Goal: Entertainment & Leisure: Consume media (video, audio)

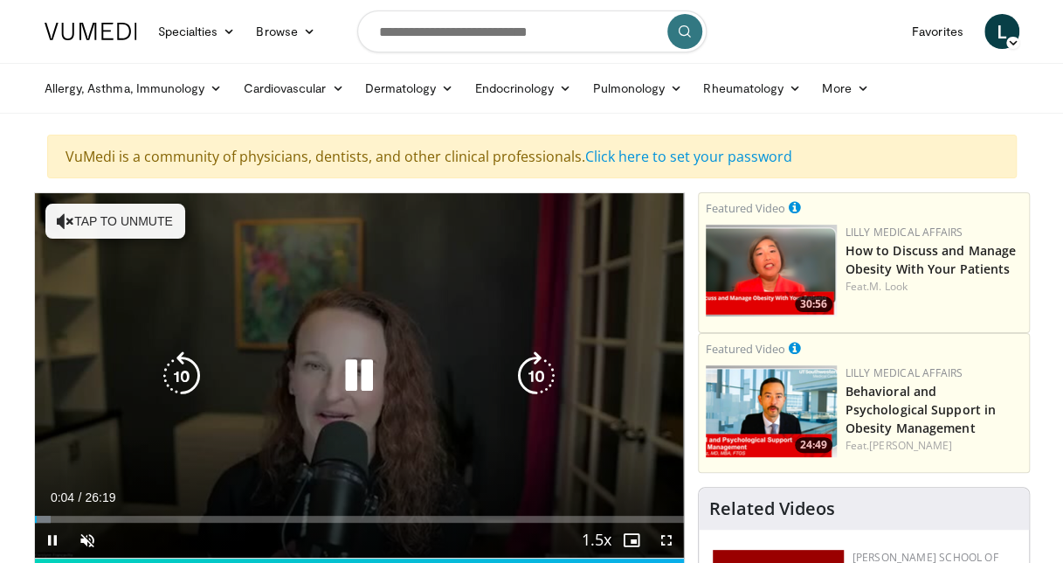
click at [99, 379] on div "10 seconds Tap to unmute" at bounding box center [359, 375] width 649 height 364
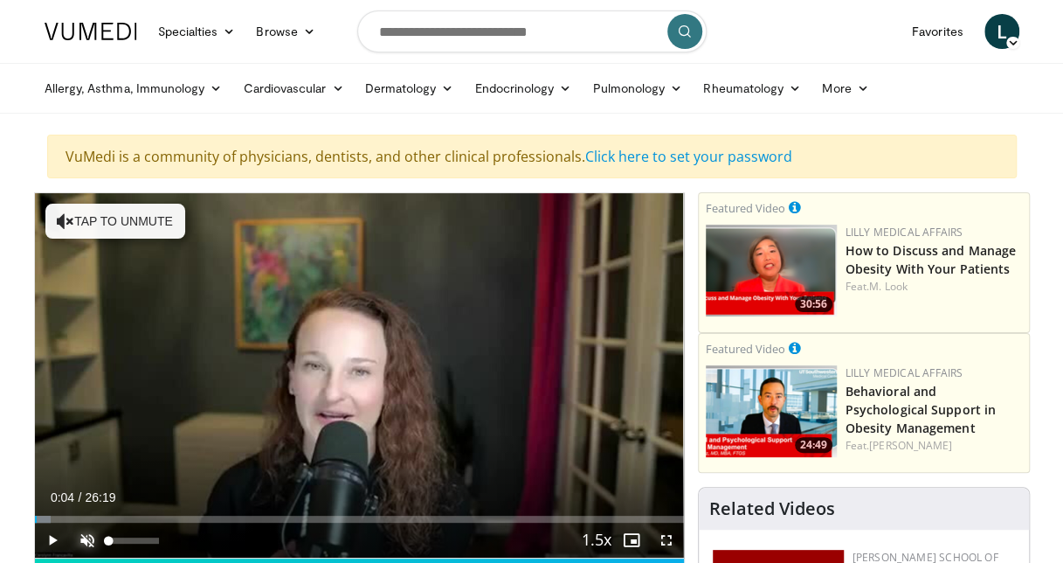
click at [85, 545] on span "Video Player" at bounding box center [87, 539] width 35 height 35
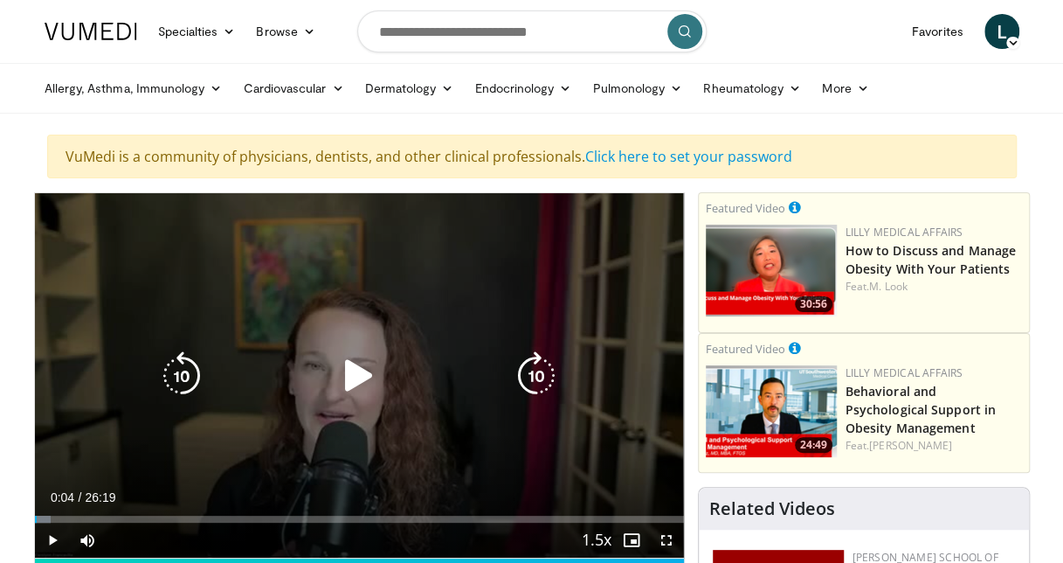
click at [348, 367] on icon "Video Player" at bounding box center [359, 375] width 49 height 49
click at [515, 357] on icon "Video Player" at bounding box center [536, 375] width 49 height 49
click at [529, 371] on icon "Video Player" at bounding box center [536, 375] width 49 height 49
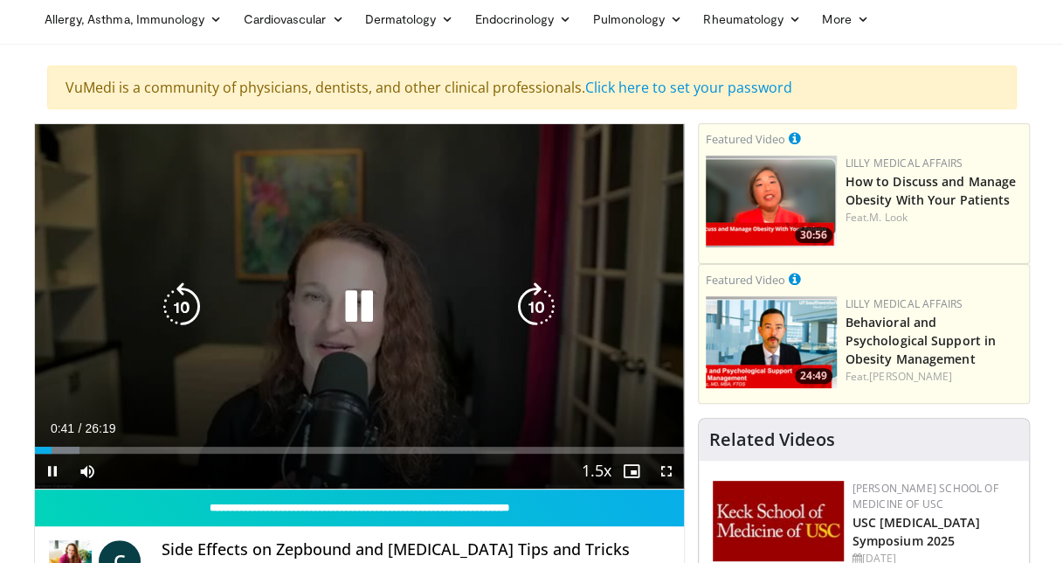
scroll to position [72, 0]
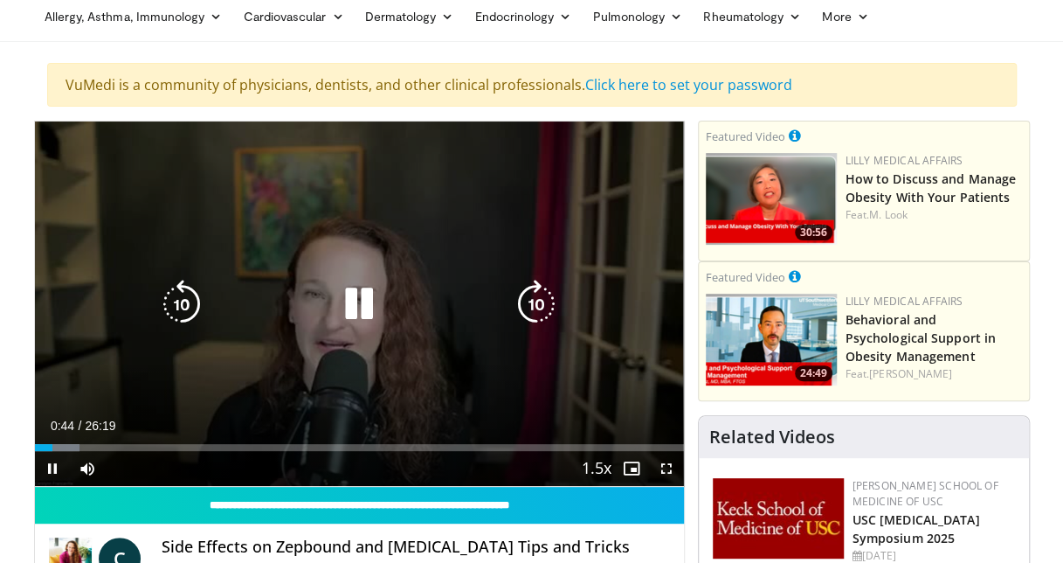
click at [537, 308] on icon "Video Player" at bounding box center [536, 304] width 49 height 49
click at [535, 295] on icon "Video Player" at bounding box center [536, 304] width 49 height 49
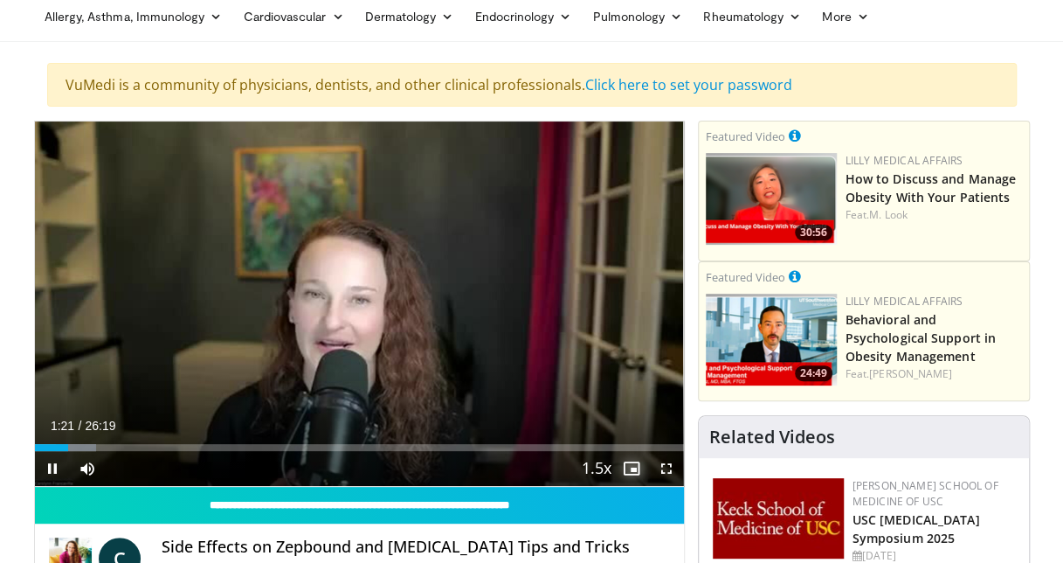
click at [626, 471] on span "Video Player" at bounding box center [631, 468] width 35 height 35
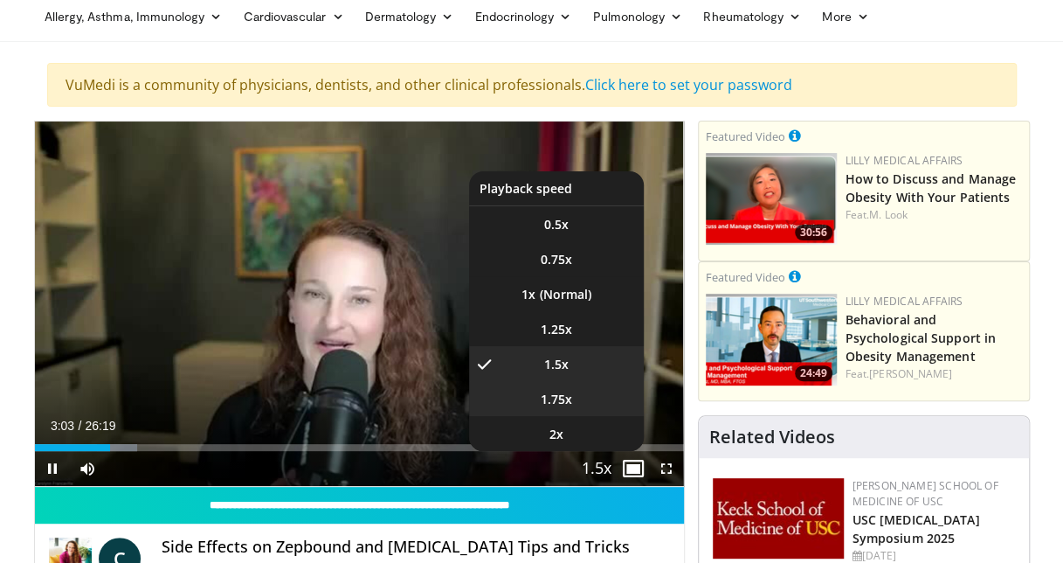
click at [563, 400] on span "1.75x" at bounding box center [556, 399] width 31 height 17
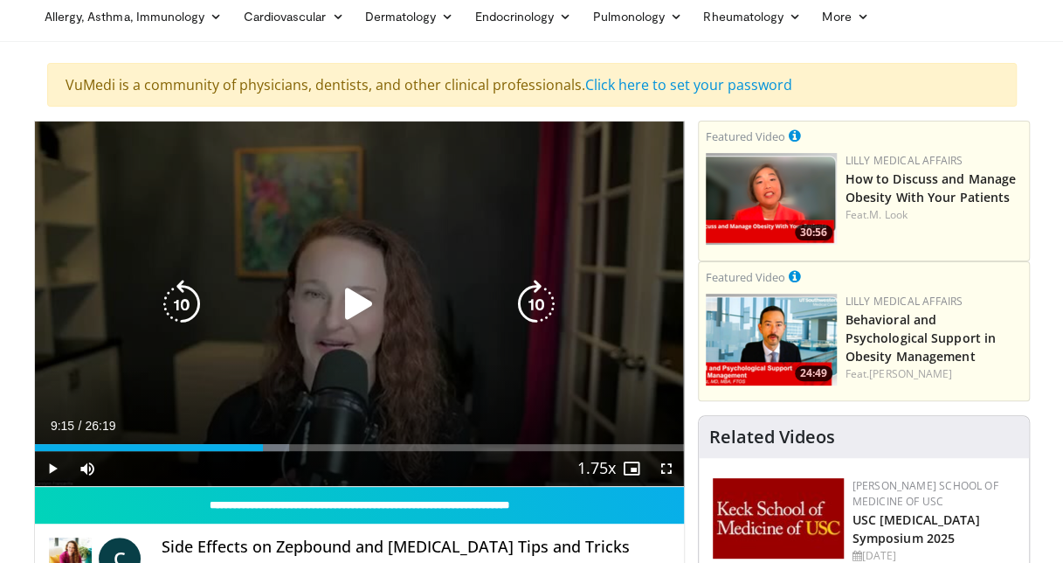
click at [333, 297] on div "Video Player" at bounding box center [359, 304] width 390 height 35
click at [350, 302] on icon "Video Player" at bounding box center [359, 304] width 49 height 49
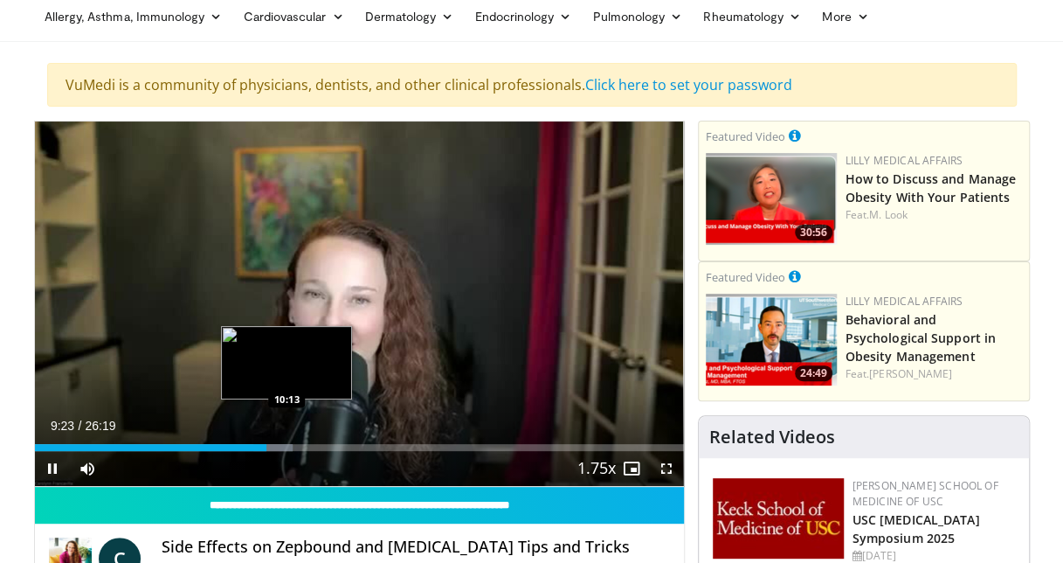
click at [287, 444] on div "Loaded : 39.83% 09:23 10:13" at bounding box center [359, 447] width 649 height 7
click at [311, 446] on div "Progress Bar" at bounding box center [306, 447] width 40 height 7
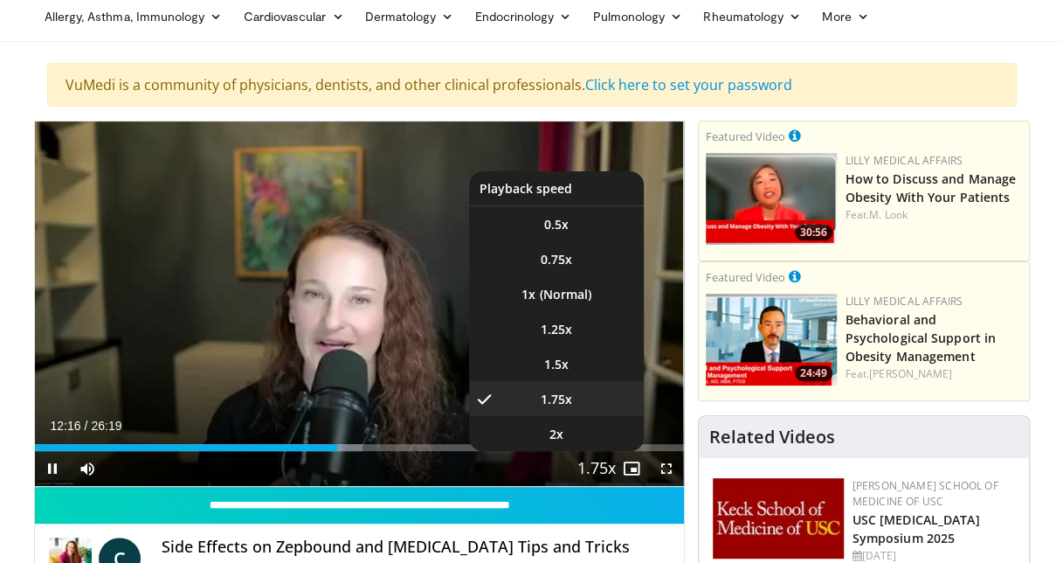
click at [596, 471] on span "Video Player" at bounding box center [597, 469] width 24 height 35
click at [596, 471] on video-js "**********" at bounding box center [359, 303] width 649 height 365
click at [563, 365] on span "1.5x" at bounding box center [556, 364] width 24 height 17
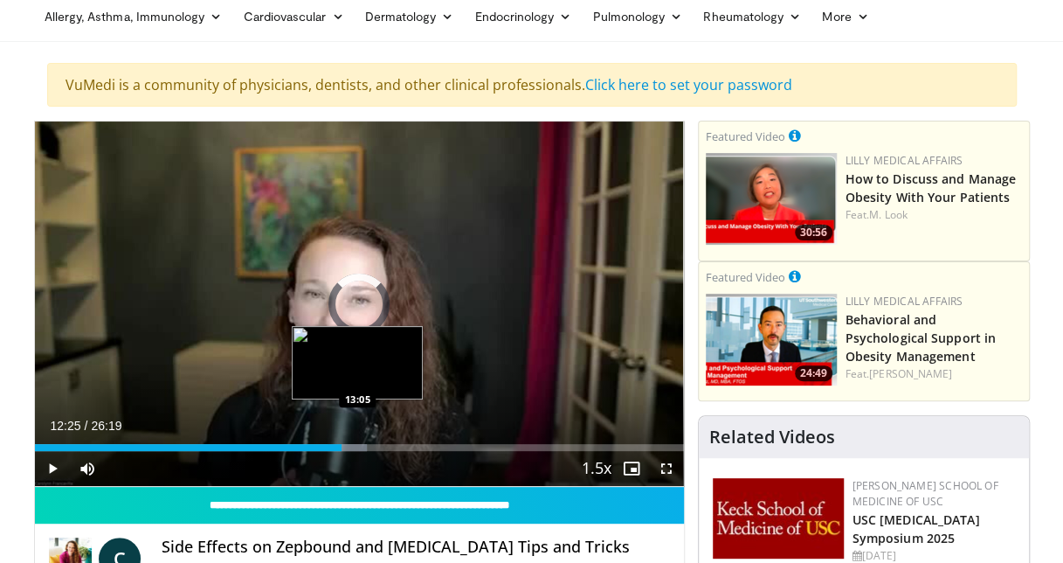
click at [356, 441] on div "Loaded : 51.21% 12:26 13:05" at bounding box center [359, 442] width 649 height 17
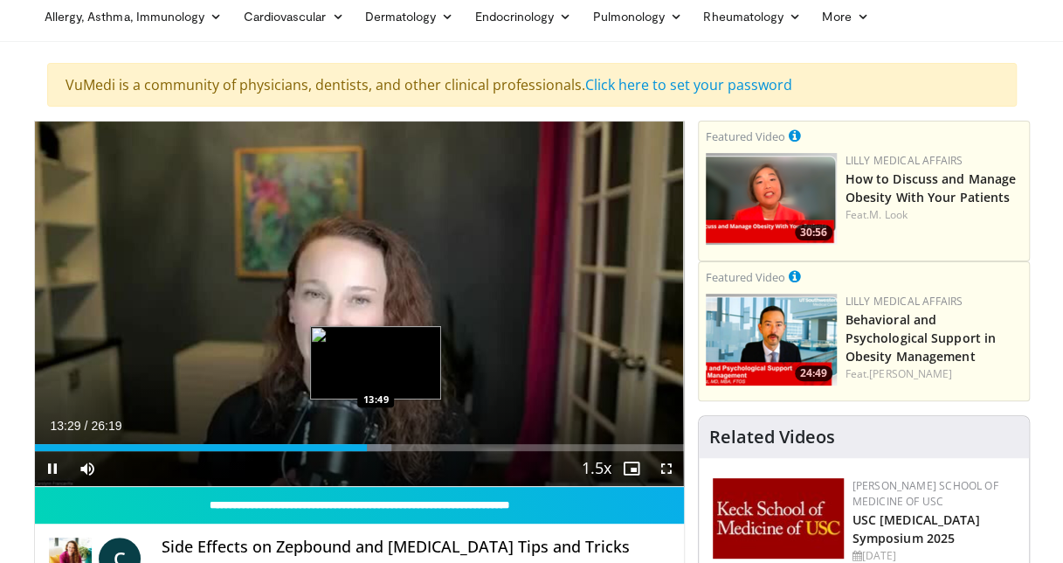
click at [375, 448] on div "Loaded : 55.00% 13:29 13:49" at bounding box center [359, 447] width 649 height 7
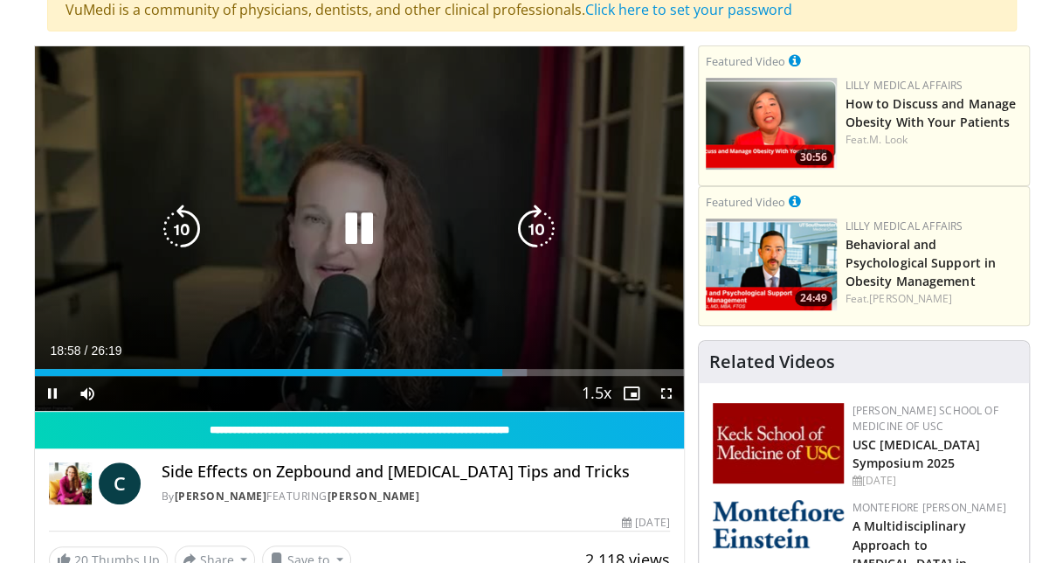
scroll to position [0, 0]
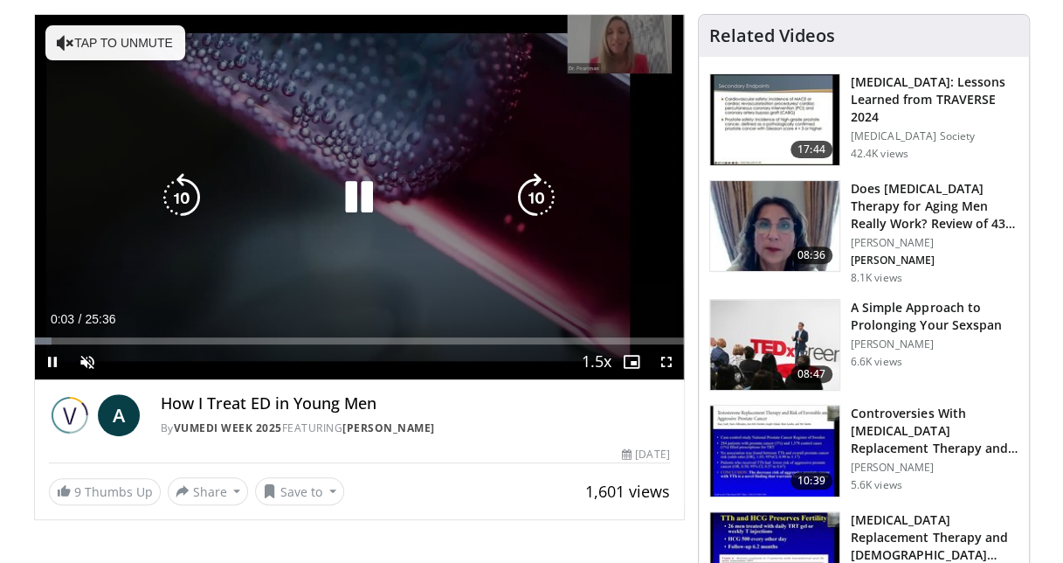
scroll to position [182, 0]
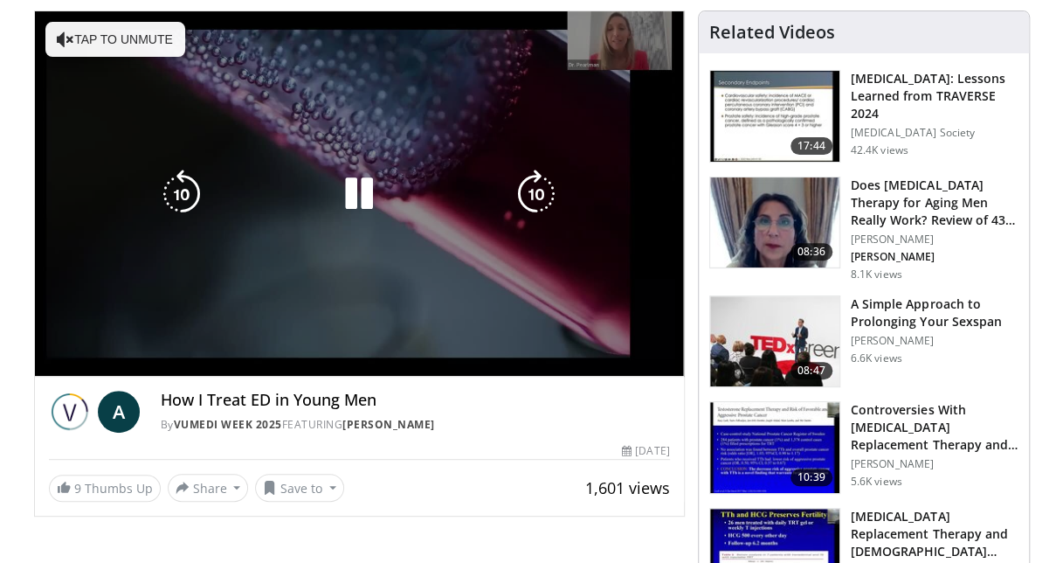
click at [86, 358] on video-js "**********" at bounding box center [359, 193] width 649 height 365
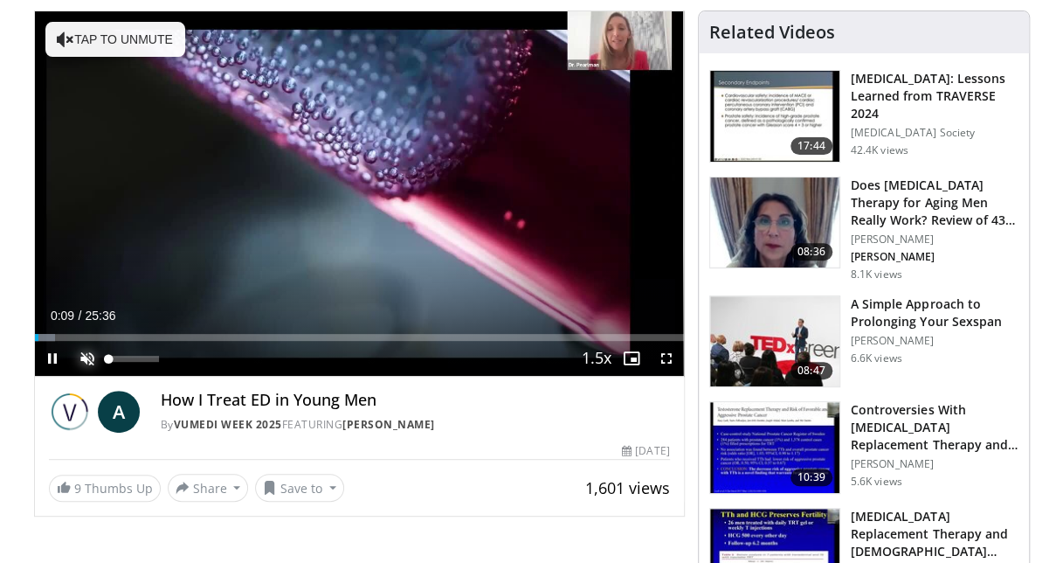
click at [80, 358] on span "Video Player" at bounding box center [87, 358] width 35 height 35
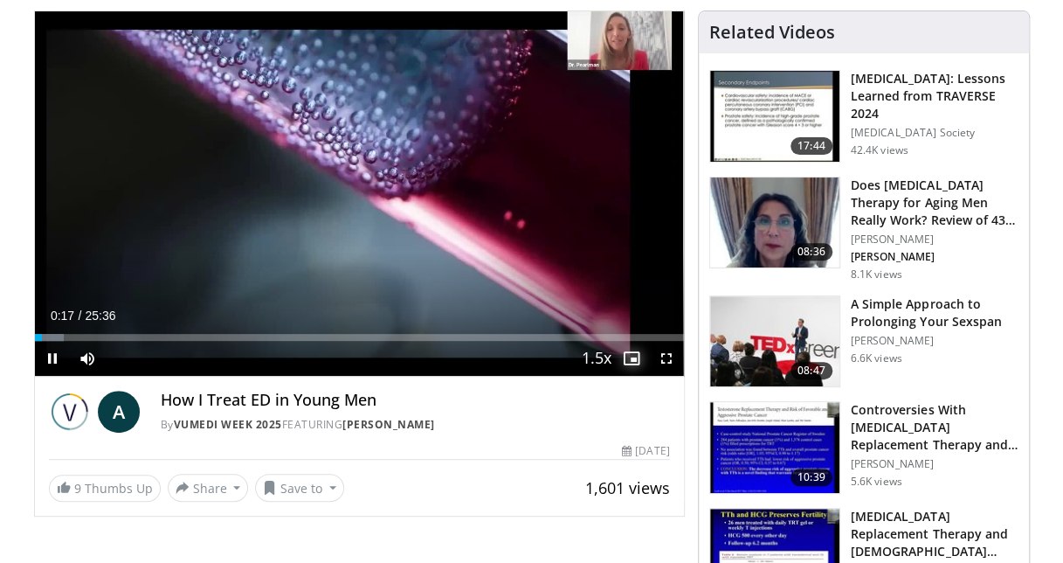
click at [633, 360] on span "Video Player" at bounding box center [631, 358] width 35 height 35
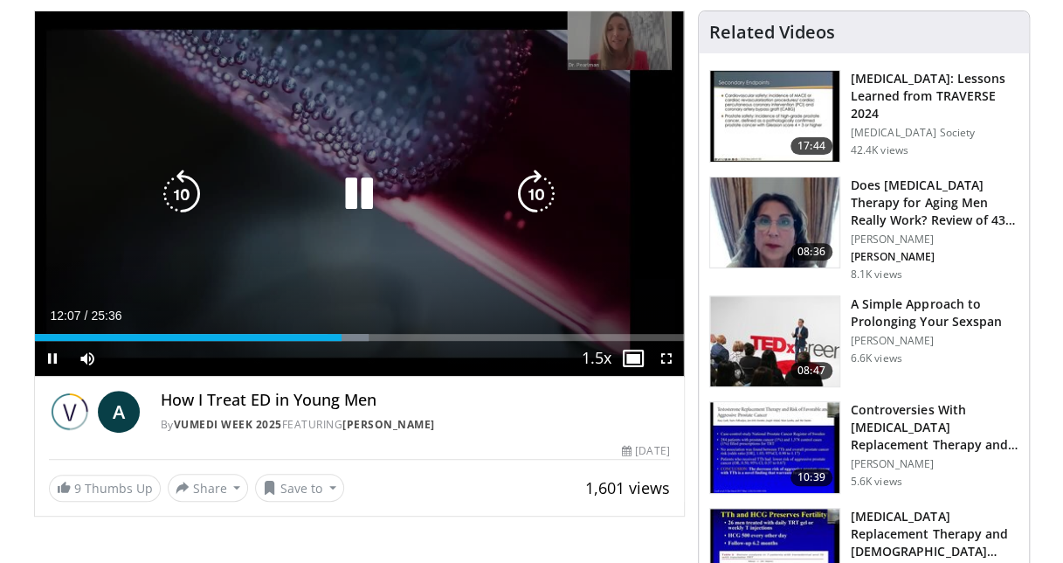
click at [342, 187] on icon "Video Player" at bounding box center [359, 193] width 49 height 49
click at [182, 197] on icon "Video Player" at bounding box center [181, 193] width 49 height 49
click at [353, 189] on icon "Video Player" at bounding box center [359, 193] width 49 height 49
click at [198, 184] on icon "Video Player" at bounding box center [181, 193] width 49 height 49
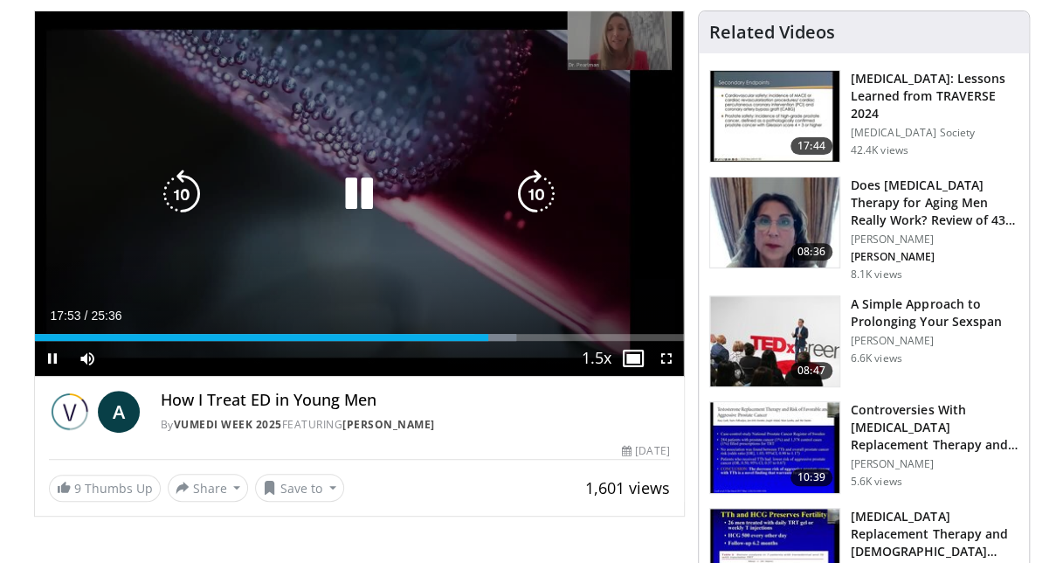
click at [187, 189] on icon "Video Player" at bounding box center [181, 193] width 49 height 49
click at [189, 195] on icon "Video Player" at bounding box center [181, 193] width 49 height 49
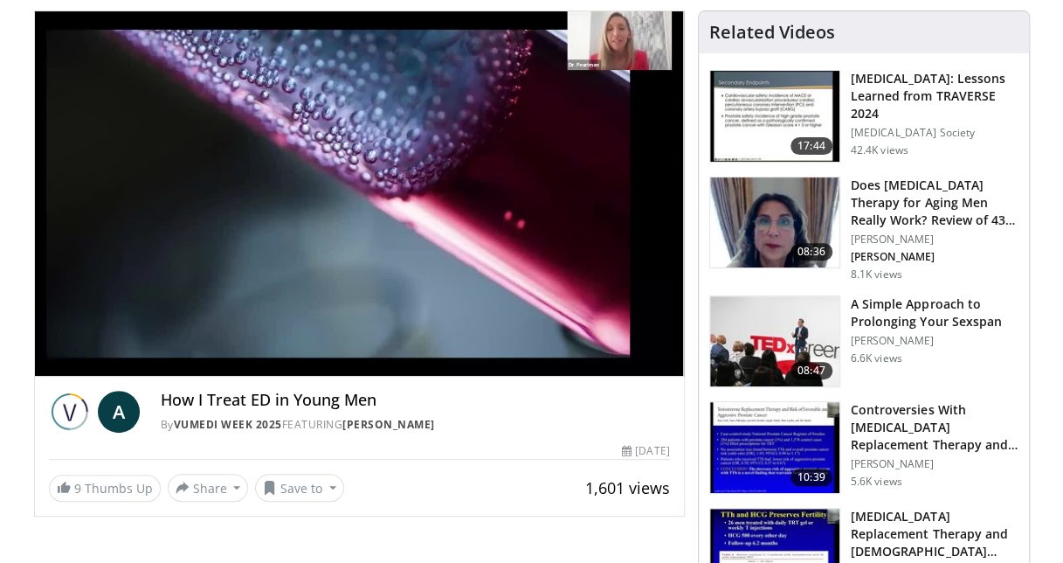
click at [189, 195] on div "30 seconds Tap to unmute" at bounding box center [359, 193] width 649 height 364
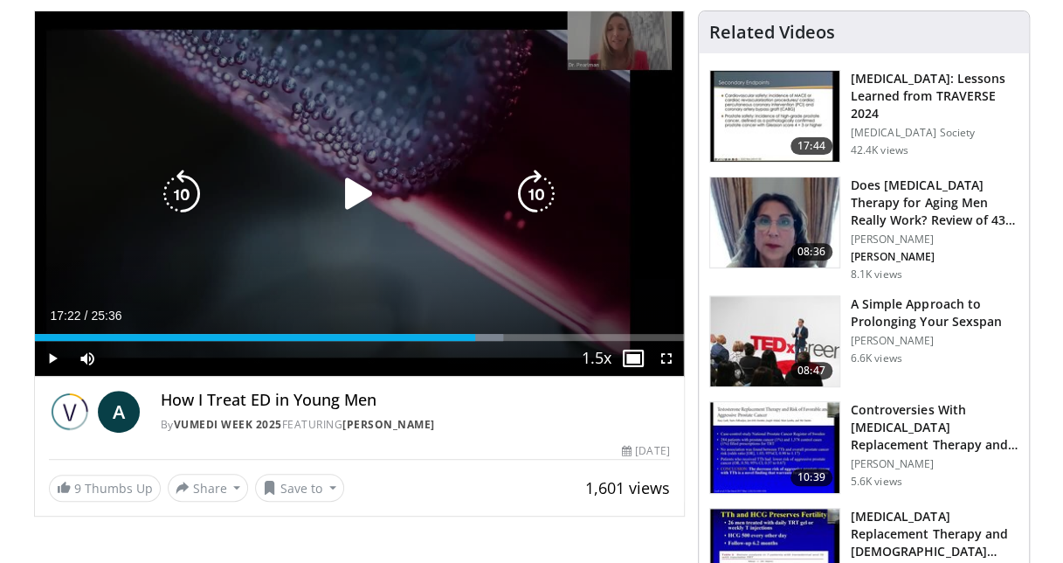
click at [190, 194] on icon "Video Player" at bounding box center [181, 193] width 49 height 49
click at [365, 192] on icon "Video Player" at bounding box center [359, 193] width 49 height 49
click at [187, 198] on icon "Video Player" at bounding box center [181, 193] width 49 height 49
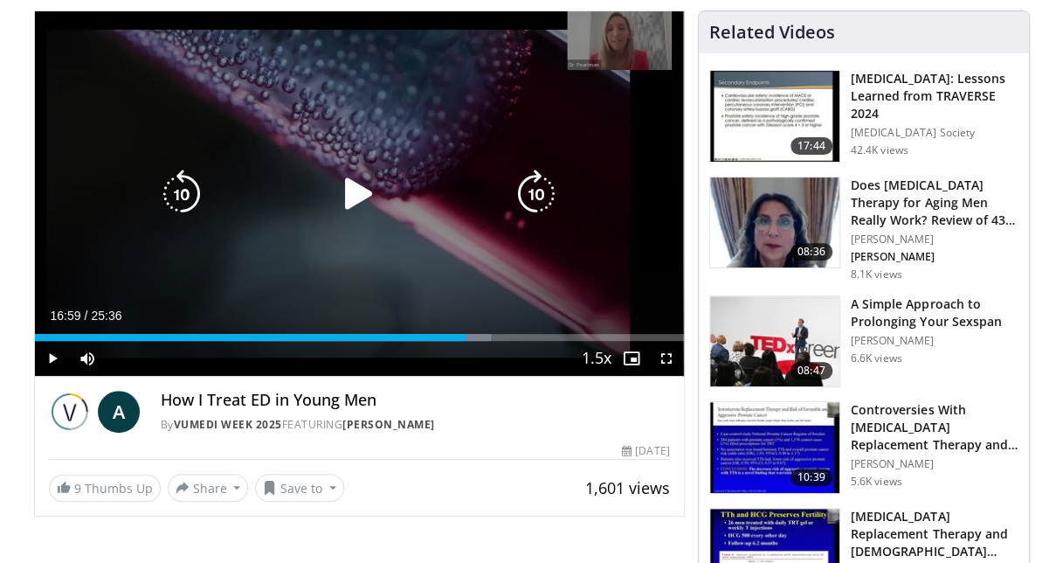
click at [191, 197] on icon "Video Player" at bounding box center [181, 193] width 49 height 49
click at [350, 181] on icon "Video Player" at bounding box center [359, 193] width 49 height 49
click at [201, 177] on icon "Video Player" at bounding box center [181, 193] width 49 height 49
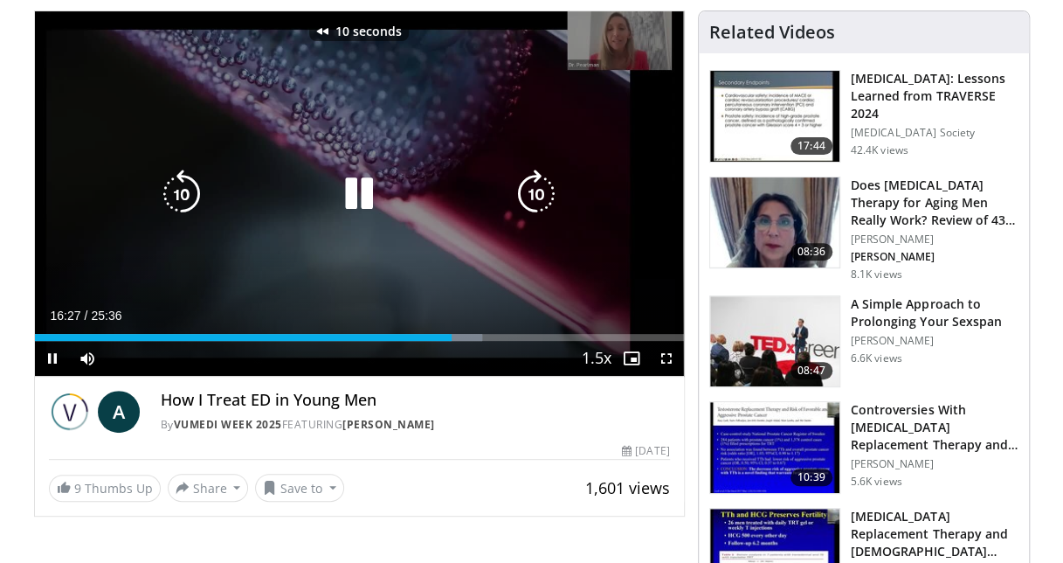
click at [201, 177] on icon "Video Player" at bounding box center [181, 193] width 49 height 49
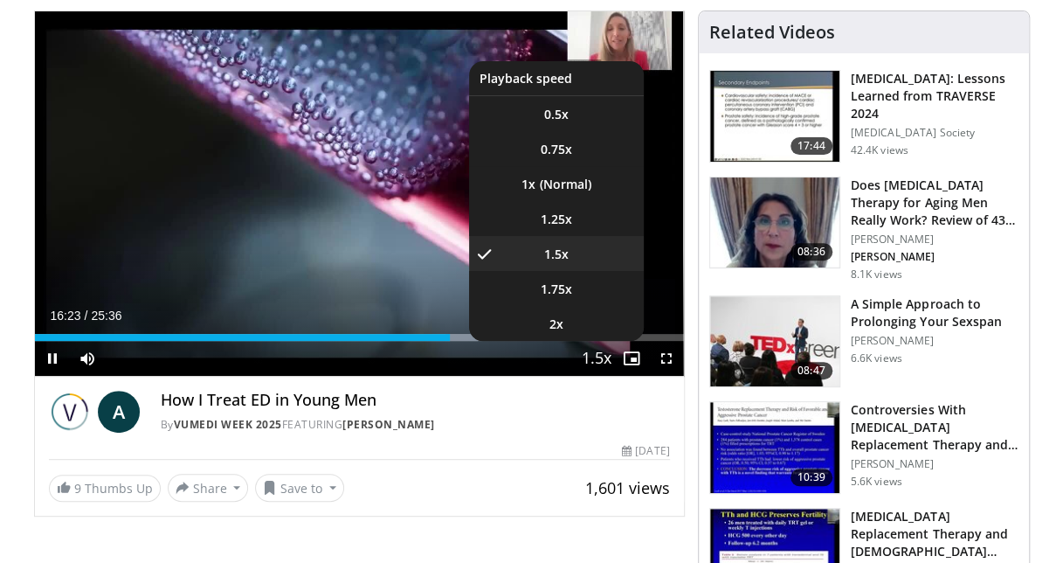
click at [600, 353] on span "Video Player" at bounding box center [597, 359] width 24 height 35
click at [566, 218] on span "1.25x" at bounding box center [556, 219] width 31 height 17
